Goal: Task Accomplishment & Management: Manage account settings

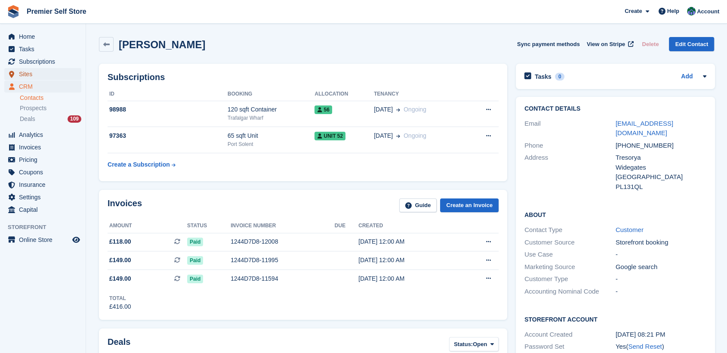
click at [28, 72] on span "Sites" at bounding box center [45, 74] width 52 height 12
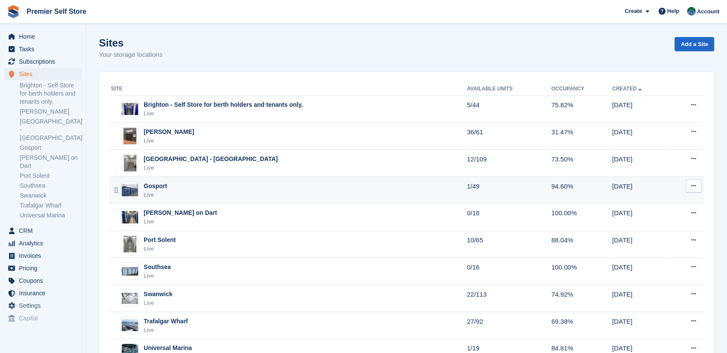
click at [151, 187] on div "Gosport" at bounding box center [155, 186] width 23 height 9
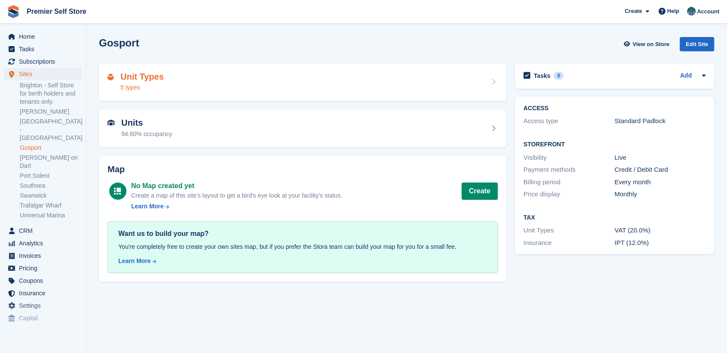
click at [178, 77] on div "Unit Types 5 types" at bounding box center [303, 82] width 390 height 21
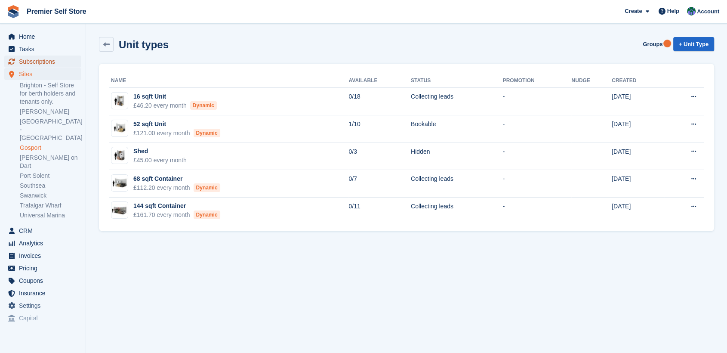
click at [33, 62] on span "Subscriptions" at bounding box center [45, 62] width 52 height 12
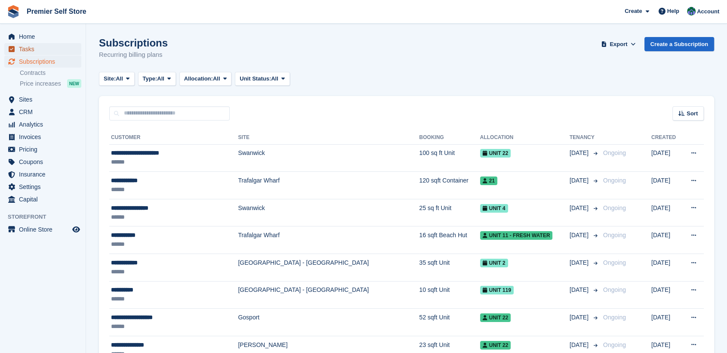
click at [20, 48] on span "Tasks" at bounding box center [45, 49] width 52 height 12
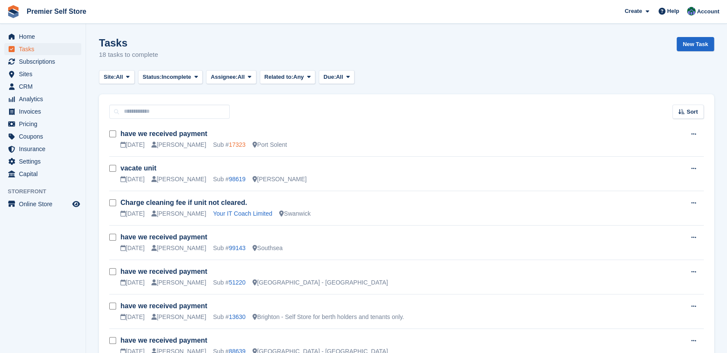
click at [229, 146] on link "17323" at bounding box center [237, 144] width 17 height 7
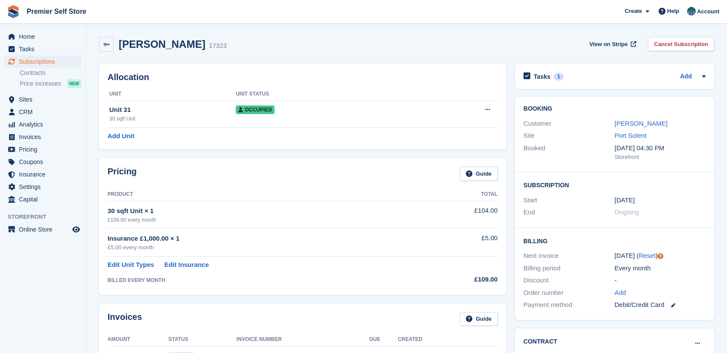
scroll to position [239, 0]
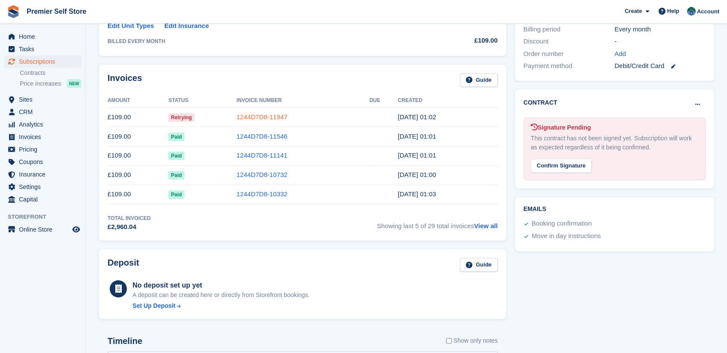
click at [256, 116] on link "1244D7D8-11947" at bounding box center [262, 116] width 51 height 7
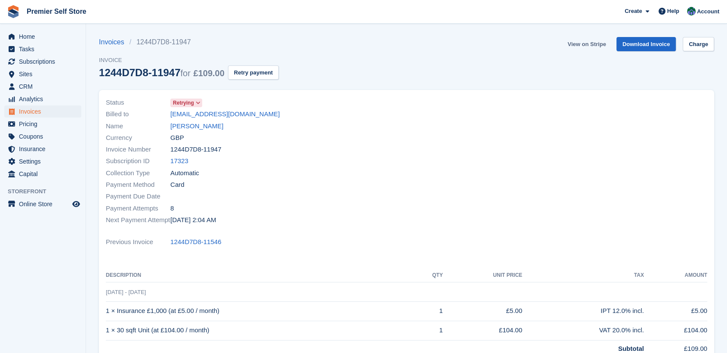
click at [593, 42] on link "View on Stripe" at bounding box center [586, 44] width 45 height 14
click at [210, 113] on link "[EMAIL_ADDRESS][DOMAIN_NAME]" at bounding box center [224, 114] width 109 height 10
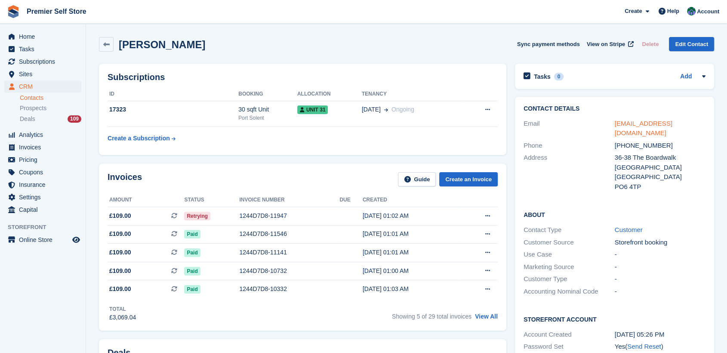
click at [652, 121] on link "[EMAIL_ADDRESS][DOMAIN_NAME]" at bounding box center [644, 128] width 58 height 17
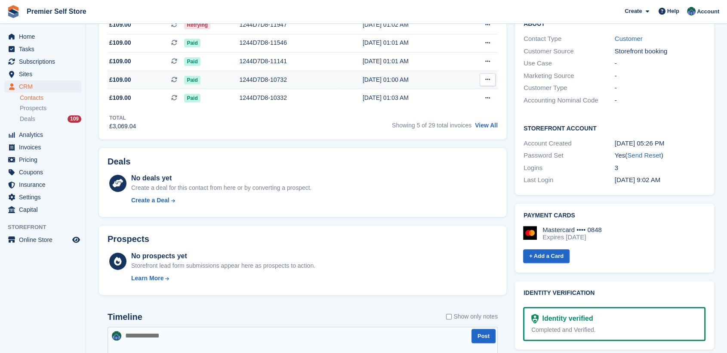
scroll to position [239, 0]
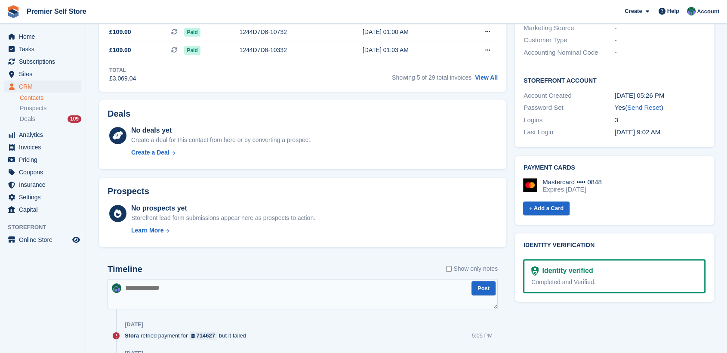
paste textarea "**********"
type textarea "**********"
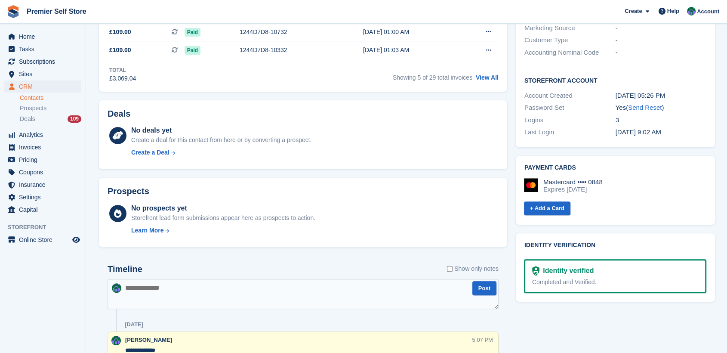
scroll to position [0, 0]
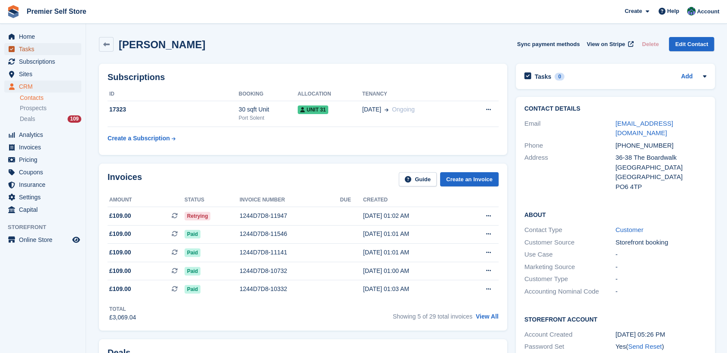
click at [25, 49] on span "Tasks" at bounding box center [45, 49] width 52 height 12
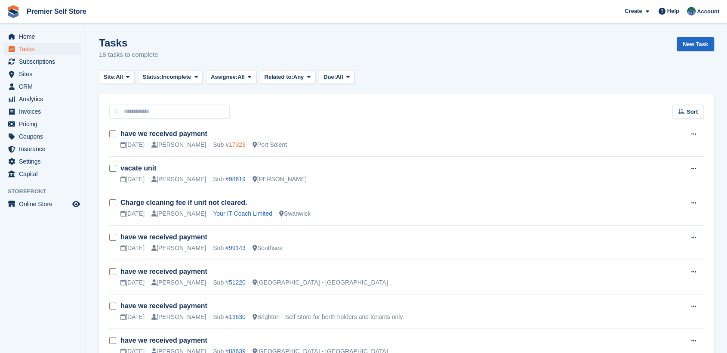
click at [229, 143] on link "17323" at bounding box center [237, 144] width 17 height 7
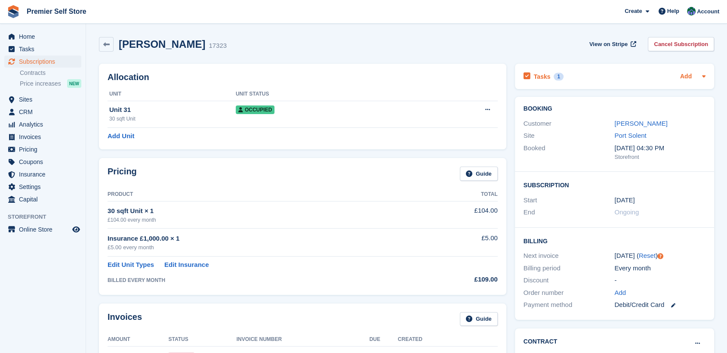
click at [682, 76] on link "Add" at bounding box center [686, 77] width 12 height 10
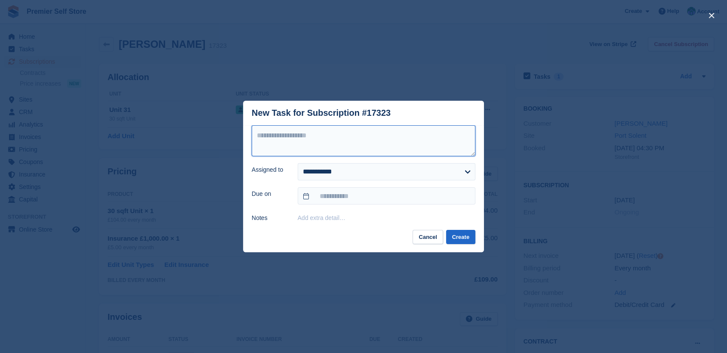
click at [295, 135] on textarea at bounding box center [364, 140] width 224 height 31
type textarea "**********"
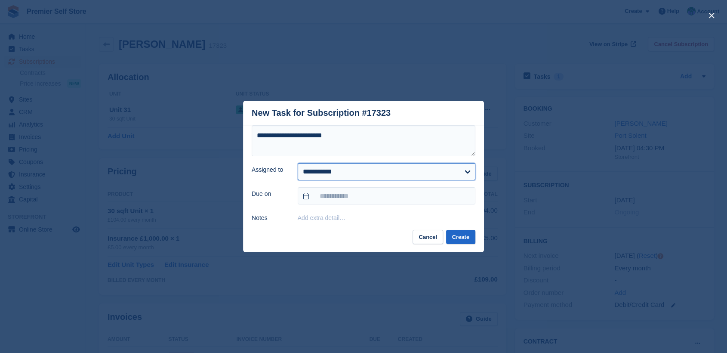
click at [304, 176] on select "**********" at bounding box center [387, 171] width 178 height 17
select select "***"
click at [298, 164] on select "**********" at bounding box center [387, 171] width 178 height 17
click at [308, 195] on input "text" at bounding box center [387, 195] width 178 height 17
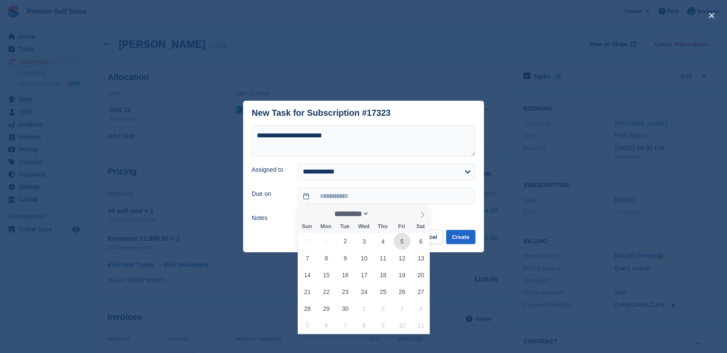
drag, startPoint x: 403, startPoint y: 242, endPoint x: 414, endPoint y: 242, distance: 11.6
click at [403, 242] on span "5" at bounding box center [402, 241] width 17 height 17
type input "**********"
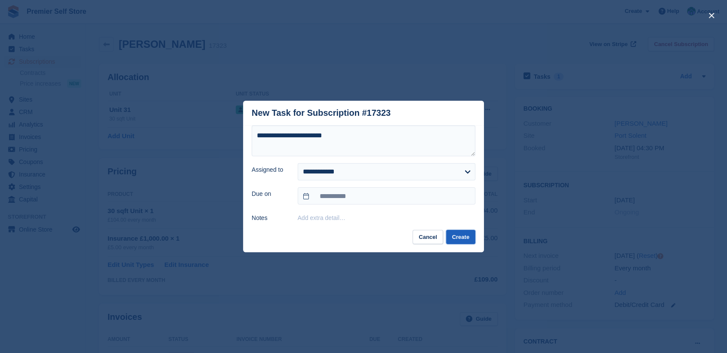
click at [459, 235] on button "Create" at bounding box center [460, 237] width 29 height 14
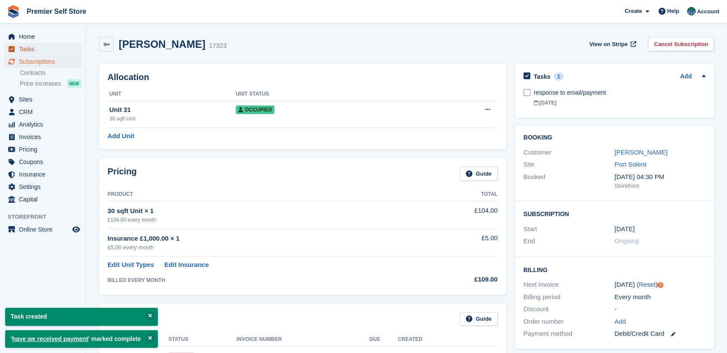
click at [19, 48] on span "Tasks" at bounding box center [45, 49] width 52 height 12
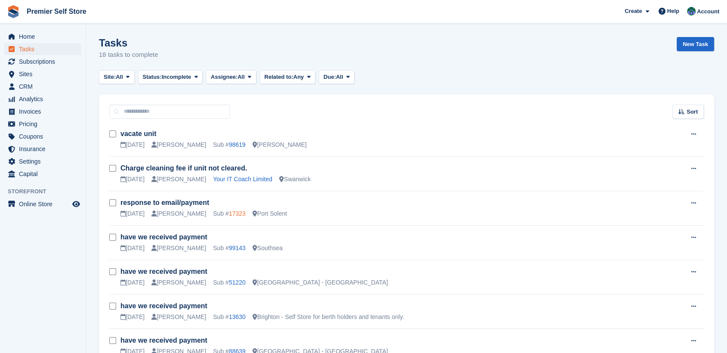
click at [229, 212] on link "17323" at bounding box center [237, 213] width 17 height 7
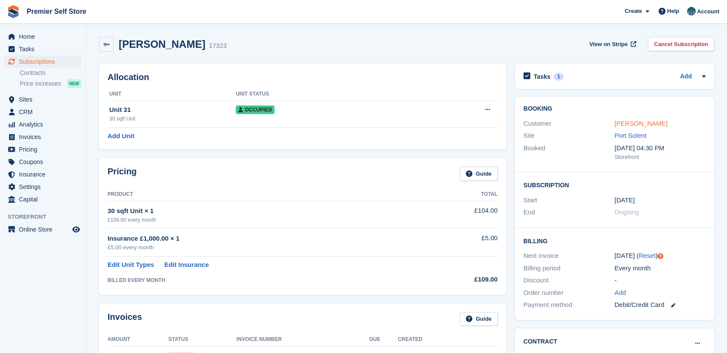
click at [640, 123] on link "[PERSON_NAME]" at bounding box center [641, 123] width 53 height 7
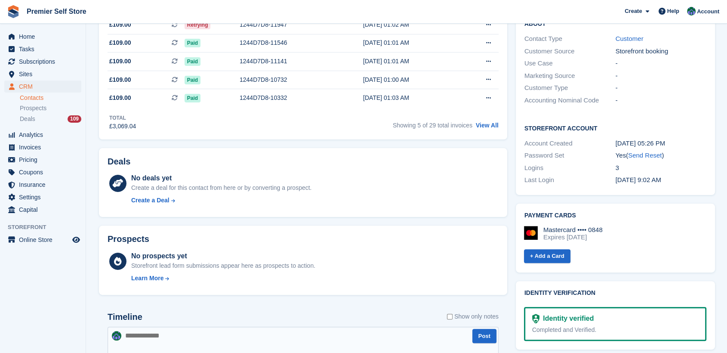
scroll to position [143, 0]
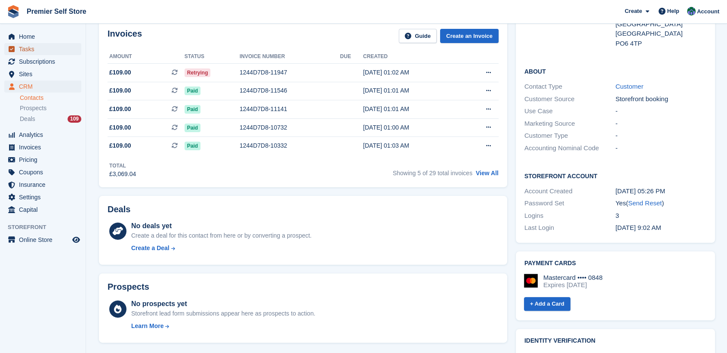
click at [27, 51] on span "Tasks" at bounding box center [45, 49] width 52 height 12
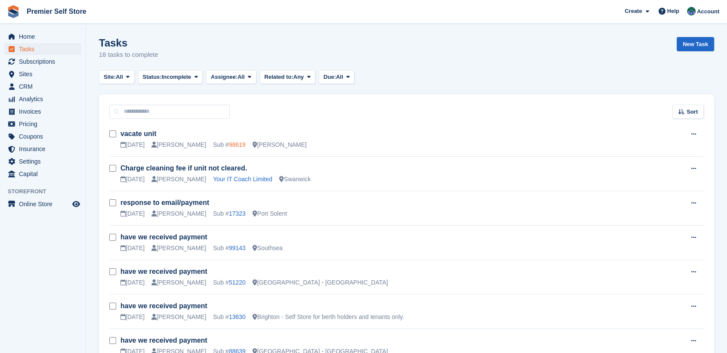
click at [229, 142] on link "98619" at bounding box center [237, 144] width 17 height 7
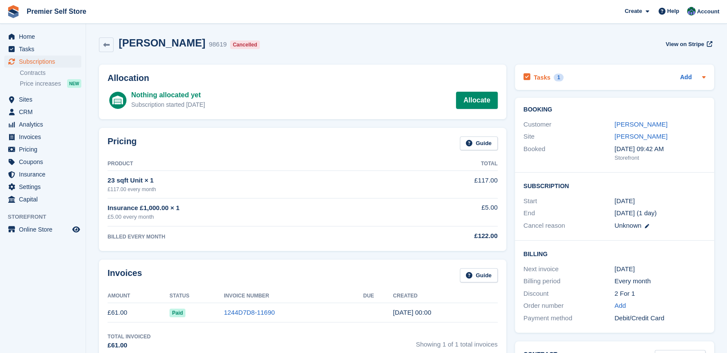
click at [542, 75] on h2 "Tasks" at bounding box center [542, 78] width 17 height 8
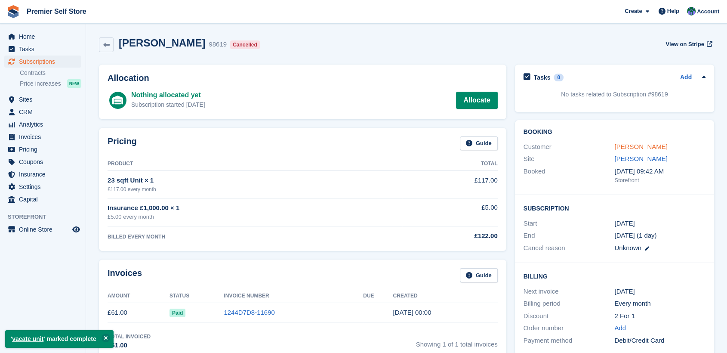
click at [628, 145] on link "[PERSON_NAME]" at bounding box center [641, 146] width 53 height 7
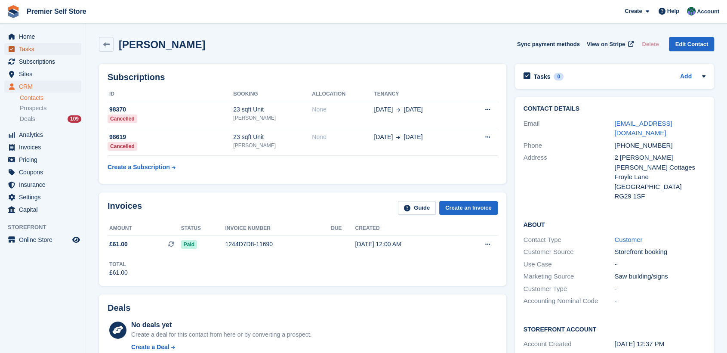
click at [34, 45] on span "Tasks" at bounding box center [45, 49] width 52 height 12
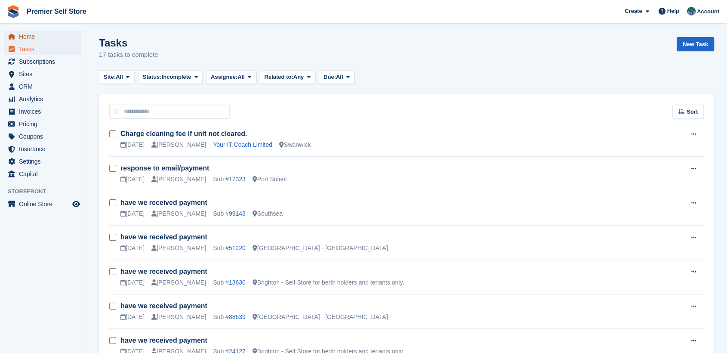
click at [37, 37] on span "Home" at bounding box center [45, 37] width 52 height 12
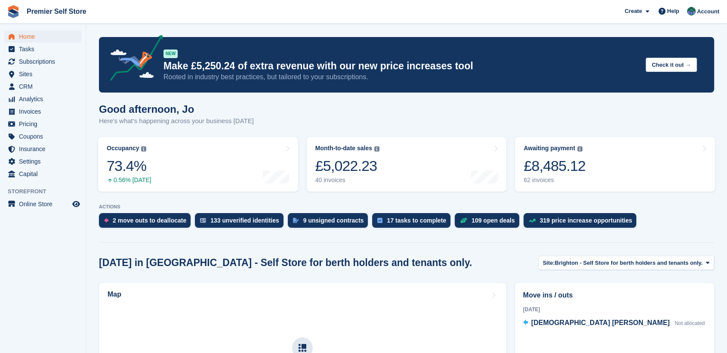
drag, startPoint x: 69, startPoint y: 262, endPoint x: 67, endPoint y: 257, distance: 5.6
click at [67, 257] on aside "Home Tasks Subscriptions Subscriptions Subscriptions Contracts Price increases …" at bounding box center [43, 179] width 86 height 310
click at [64, 272] on aside "Home Tasks Subscriptions Subscriptions Subscriptions Contracts Price increases …" at bounding box center [43, 179] width 86 height 310
click at [708, 11] on span "Account" at bounding box center [708, 11] width 22 height 9
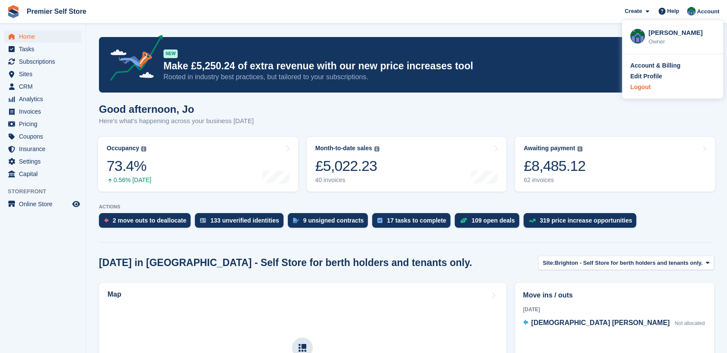
click at [643, 88] on div "Logout" at bounding box center [640, 87] width 20 height 9
